Goal: Navigation & Orientation: Understand site structure

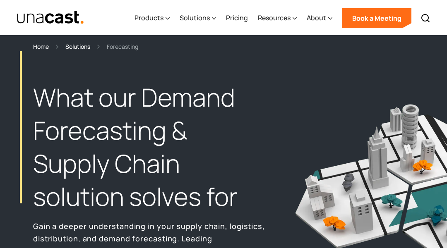
click at [41, 41] on section "Home Solutions Forecasting" at bounding box center [223, 43] width 447 height 16
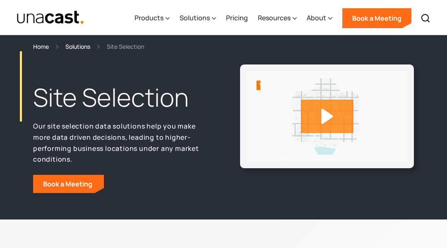
click at [41, 41] on section "Home Solutions Site Selection" at bounding box center [223, 43] width 447 height 16
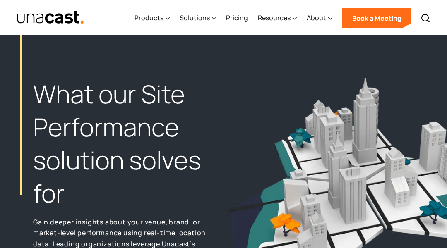
scroll to position [17, 0]
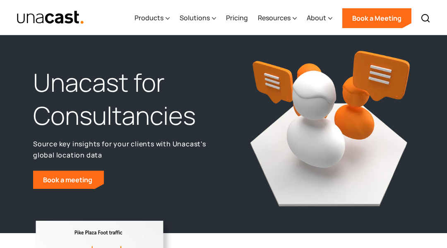
scroll to position [17, 0]
